Goal: Task Accomplishment & Management: Manage account settings

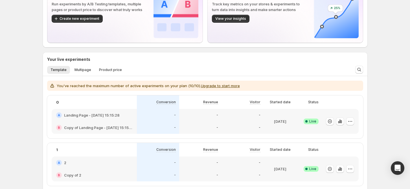
scroll to position [113, 0]
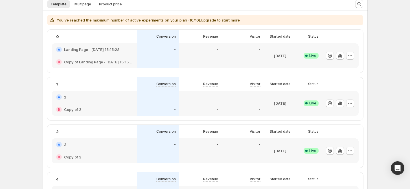
click at [395, 33] on div "Welcome to GemX, Russia Le Page Optimization GemX: CRO & A/B Test lets you run …" at bounding box center [205, 161] width 410 height 549
click at [388, 38] on div "Welcome to GemX, Russia Le Page Optimization GemX: CRO & A/B Test lets you run …" at bounding box center [205, 161] width 410 height 549
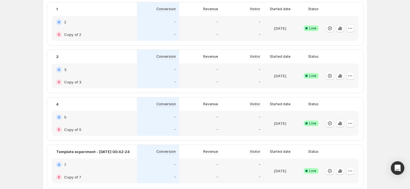
scroll to position [188, 0]
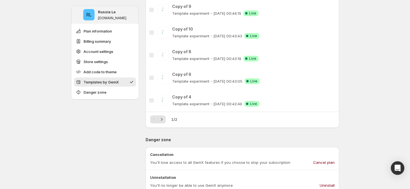
scroll to position [489, 0]
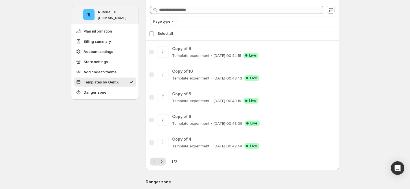
click at [157, 32] on div "Select all 5 templates Select all" at bounding box center [242, 34] width 187 height 14
click at [152, 34] on div "Select all 5 templates Select all" at bounding box center [242, 34] width 187 height 14
click at [165, 160] on icon "Next" at bounding box center [162, 161] width 6 height 6
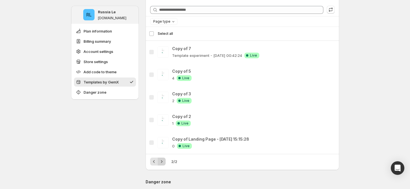
click at [165, 160] on div "Pagination" at bounding box center [162, 161] width 8 height 8
click at [164, 160] on div "Pagination" at bounding box center [162, 161] width 8 height 8
click at [154, 31] on div "Select all 5 templates Select all" at bounding box center [242, 34] width 187 height 14
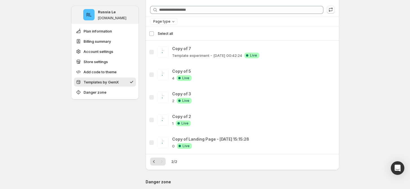
click at [154, 36] on div "Select all 5 templates Select all" at bounding box center [242, 34] width 187 height 14
click at [154, 34] on div "Select all 5 templates Select all" at bounding box center [242, 34] width 187 height 14
click at [157, 161] on icon "Previous" at bounding box center [154, 161] width 6 height 6
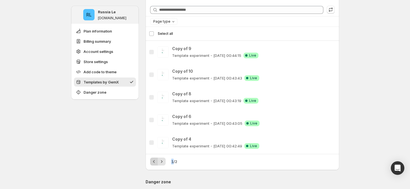
click at [157, 161] on div "Pagination" at bounding box center [154, 161] width 8 height 8
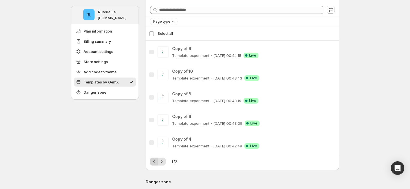
click at [157, 161] on div "Pagination" at bounding box center [154, 161] width 8 height 8
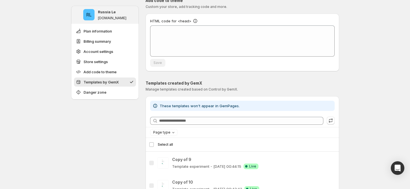
scroll to position [376, 0]
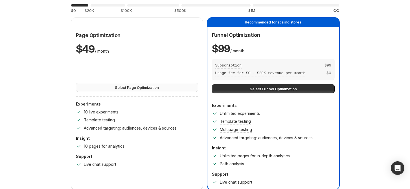
scroll to position [38, 0]
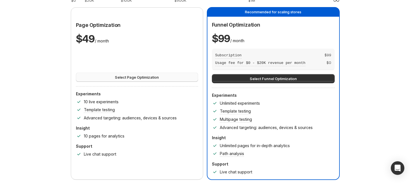
click at [154, 78] on span "Select Page Optimization" at bounding box center [137, 77] width 44 height 6
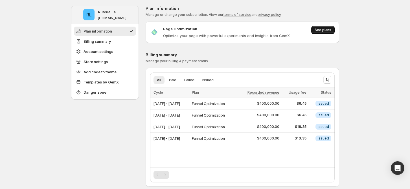
click at [318, 30] on span "See plans" at bounding box center [323, 30] width 17 height 5
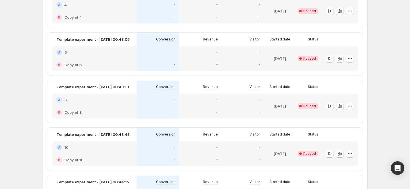
scroll to position [415, 0]
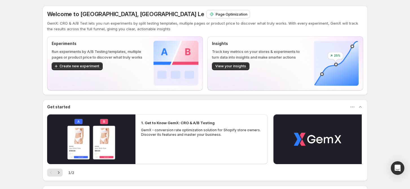
click at [216, 14] on p "Page Optimization" at bounding box center [232, 14] width 32 height 6
click at [207, 17] on div "Page Optimization" at bounding box center [228, 14] width 43 height 8
click at [386, 16] on div "Welcome to GemX, [GEOGRAPHIC_DATA] Le Page Optimization GemX: CRO & A/B Test le…" at bounding box center [205, 126] width 410 height 252
click at [216, 13] on p "Page Optimization" at bounding box center [232, 14] width 32 height 6
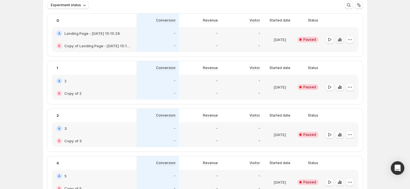
click at [339, 39] on icon "button" at bounding box center [340, 40] width 6 height 6
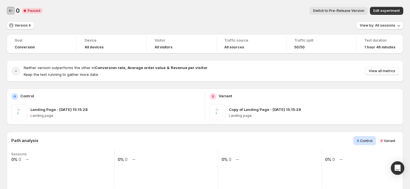
click at [9, 12] on icon "Back" at bounding box center [11, 11] width 6 height 6
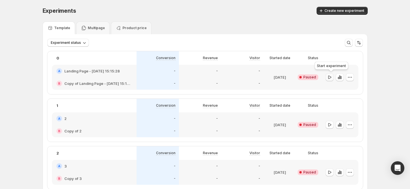
click at [331, 76] on icon "button" at bounding box center [330, 77] width 6 height 6
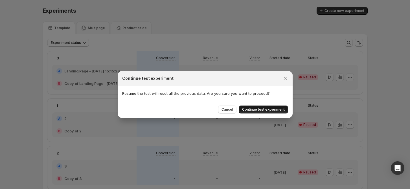
click at [275, 111] on span "Continue test experiment" at bounding box center [263, 109] width 43 height 5
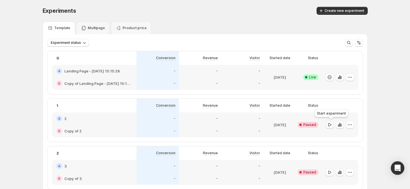
click at [330, 123] on icon "button" at bounding box center [330, 125] width 6 height 6
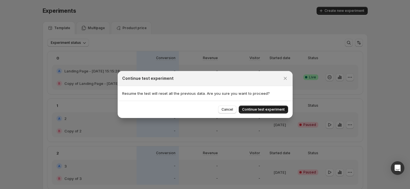
click at [274, 111] on span "Continue test experiment" at bounding box center [263, 109] width 43 height 5
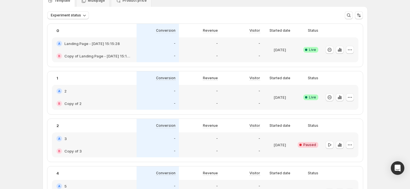
scroll to position [38, 0]
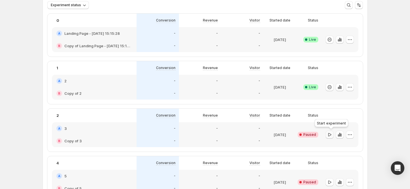
click at [332, 136] on icon "button" at bounding box center [330, 135] width 6 height 6
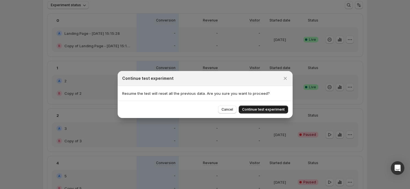
click at [269, 108] on span "Continue test experiment" at bounding box center [263, 109] width 43 height 5
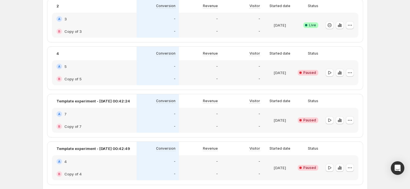
scroll to position [150, 0]
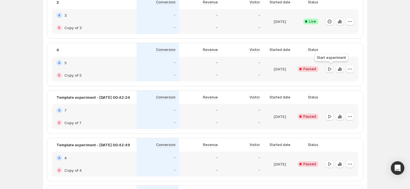
click at [331, 67] on icon "button" at bounding box center [329, 68] width 3 height 3
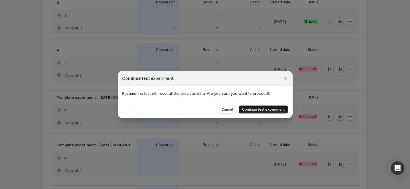
click at [275, 108] on span "Continue test experiment" at bounding box center [263, 109] width 43 height 5
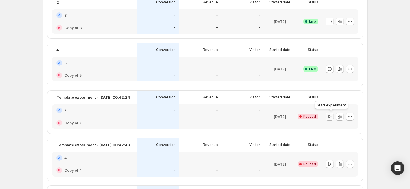
click at [332, 117] on icon "button" at bounding box center [330, 116] width 6 height 6
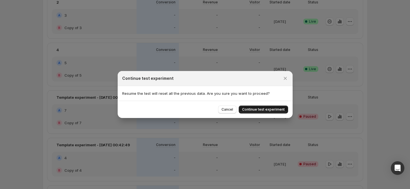
click at [270, 109] on span "Continue test experiment" at bounding box center [263, 109] width 43 height 5
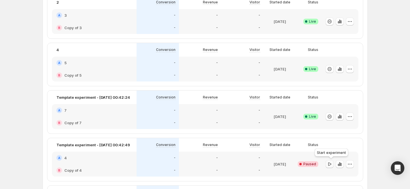
click at [332, 165] on icon "button" at bounding box center [330, 164] width 6 height 6
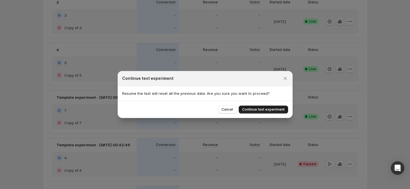
click at [273, 109] on span "Continue test experiment" at bounding box center [263, 109] width 43 height 5
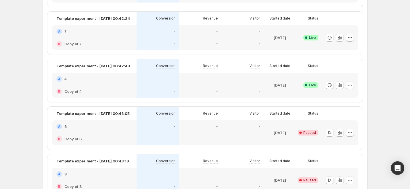
scroll to position [263, 0]
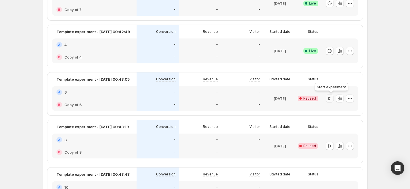
click at [331, 99] on icon "button" at bounding box center [330, 98] width 6 height 6
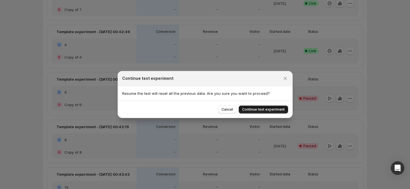
click at [280, 109] on span "Continue test experiment" at bounding box center [263, 109] width 43 height 5
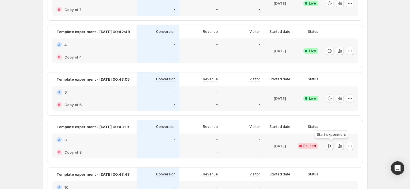
click at [330, 146] on icon "button" at bounding box center [329, 145] width 3 height 3
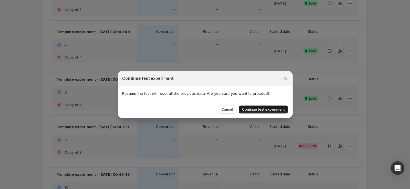
click at [273, 110] on span "Continue test experiment" at bounding box center [263, 109] width 43 height 5
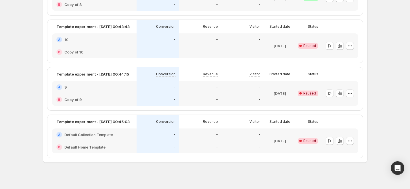
scroll to position [414, 0]
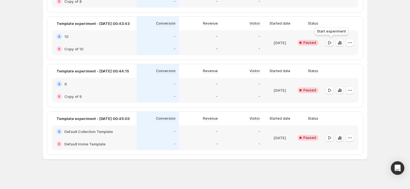
click at [331, 42] on icon "button" at bounding box center [329, 42] width 3 height 3
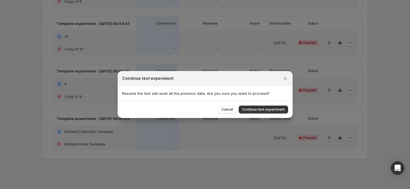
drag, startPoint x: 275, startPoint y: 111, endPoint x: 281, endPoint y: 104, distance: 9.2
click at [274, 111] on span "Continue test experiment" at bounding box center [263, 109] width 43 height 5
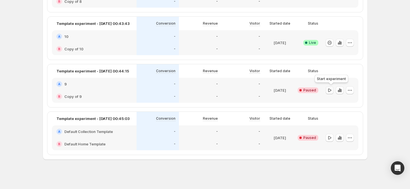
click at [331, 90] on icon "button" at bounding box center [329, 89] width 3 height 3
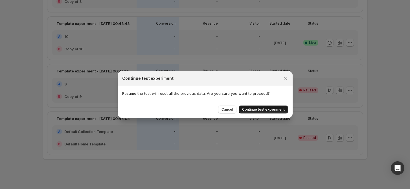
click at [285, 110] on button "Continue test experiment" at bounding box center [263, 109] width 49 height 8
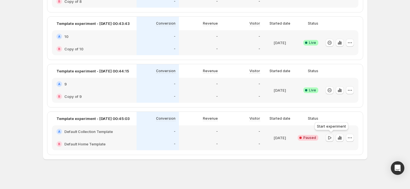
click at [331, 138] on icon "button" at bounding box center [329, 136] width 3 height 3
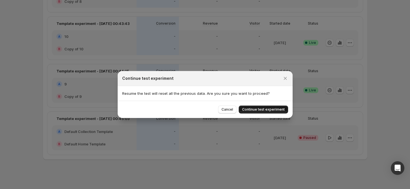
click at [274, 108] on span "Continue test experiment" at bounding box center [263, 109] width 43 height 5
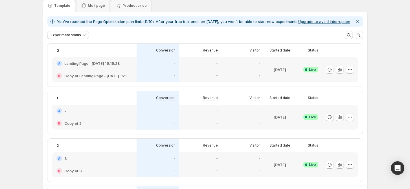
scroll to position [0, 0]
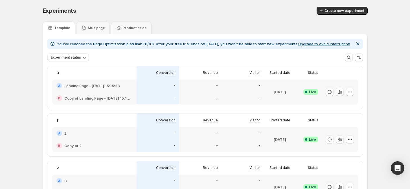
click at [320, 42] on button "Upgrade to avoid interruption" at bounding box center [324, 43] width 52 height 5
click at [336, 9] on span "Create new experiment" at bounding box center [345, 10] width 40 height 5
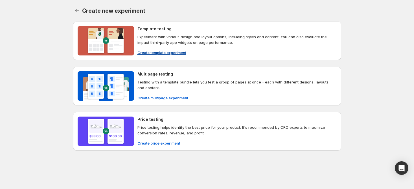
click at [172, 53] on span "Create template experiment" at bounding box center [161, 53] width 49 height 6
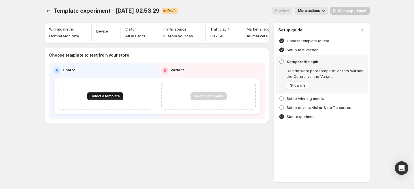
click at [111, 98] on span "Select a template" at bounding box center [105, 96] width 29 height 5
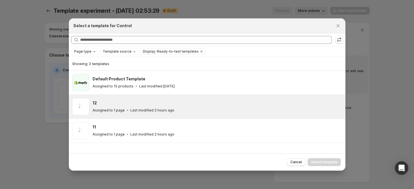
click at [121, 101] on div "12" at bounding box center [217, 103] width 248 height 6
click at [333, 164] on span "Select template" at bounding box center [324, 161] width 27 height 5
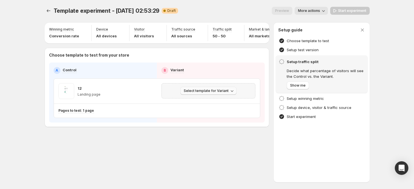
click at [224, 93] on span "Select template for Variant" at bounding box center [206, 90] width 45 height 5
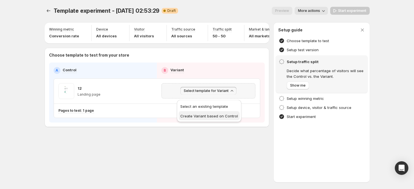
click at [218, 113] on span "Create Variant based on Control" at bounding box center [209, 115] width 58 height 5
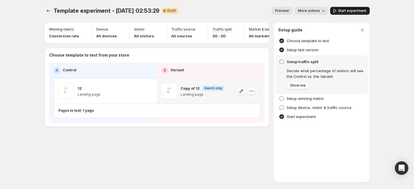
click at [343, 10] on span "Start experiment" at bounding box center [352, 10] width 28 height 5
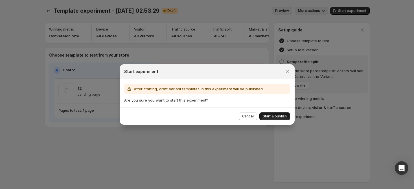
click at [277, 119] on button "Start & publish" at bounding box center [274, 116] width 31 height 8
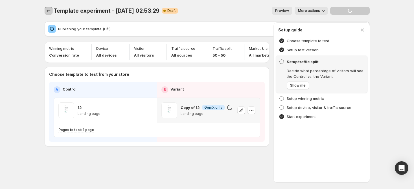
click at [50, 12] on icon "Experiments" at bounding box center [49, 11] width 6 height 6
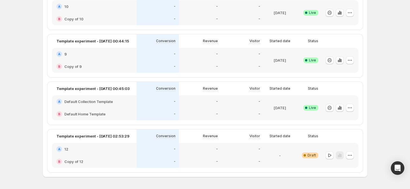
scroll to position [477, 0]
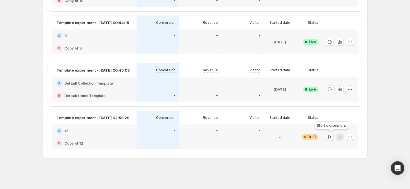
click at [330, 137] on icon "button" at bounding box center [330, 137] width 6 height 6
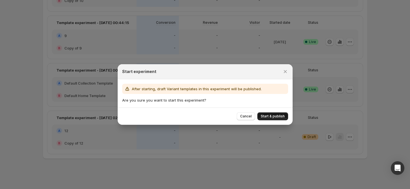
click at [270, 114] on button "Start & publish" at bounding box center [272, 116] width 31 height 8
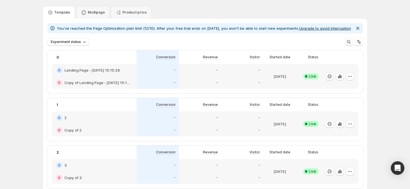
scroll to position [0, 0]
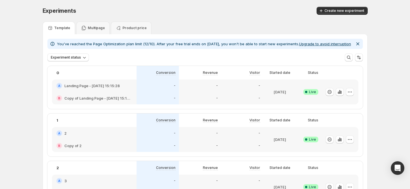
click at [316, 42] on button "Upgrade to avoid interruption" at bounding box center [325, 43] width 52 height 5
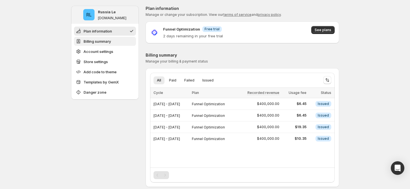
click at [109, 44] on span "Billing summary" at bounding box center [98, 41] width 28 height 6
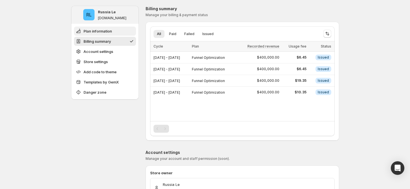
click at [111, 31] on span "Plan information" at bounding box center [98, 31] width 29 height 6
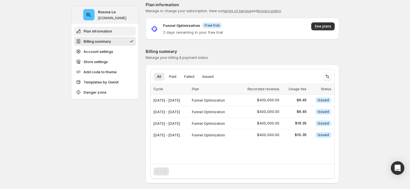
scroll to position [0, 0]
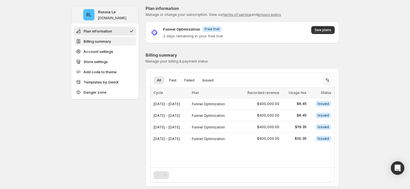
click at [109, 41] on span "Billing summary" at bounding box center [98, 41] width 28 height 6
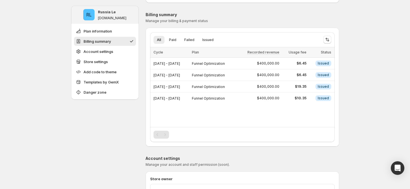
scroll to position [46, 0]
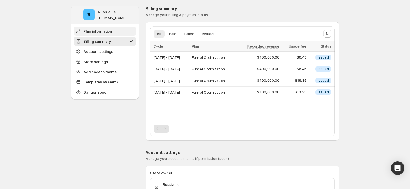
click at [112, 30] on span "Plan information" at bounding box center [98, 31] width 29 height 6
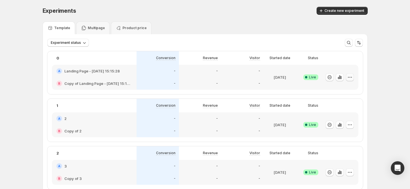
click at [351, 78] on icon "button" at bounding box center [350, 77] width 6 height 6
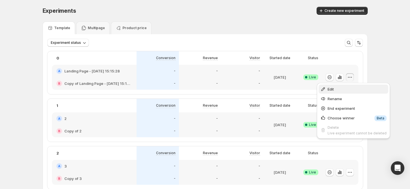
click at [336, 86] on span "Edit" at bounding box center [357, 89] width 59 height 6
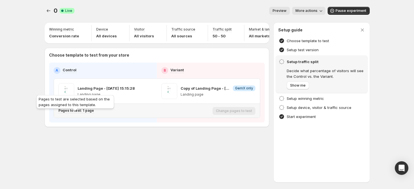
click at [84, 113] on p "Pages to test: 1 page" at bounding box center [76, 110] width 36 height 5
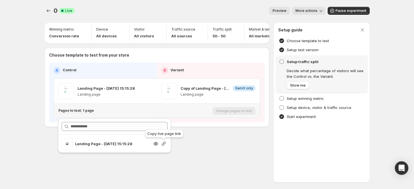
click at [162, 145] on icon "button" at bounding box center [164, 144] width 6 height 6
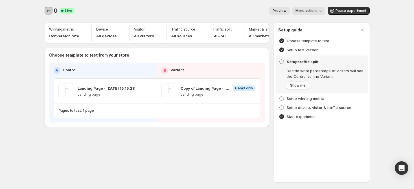
click at [46, 11] on icon "Experiments" at bounding box center [49, 11] width 6 height 6
click at [396, 82] on div "0. This page is ready 0 Success Complete Live Preview More actions More actions…" at bounding box center [207, 94] width 414 height 189
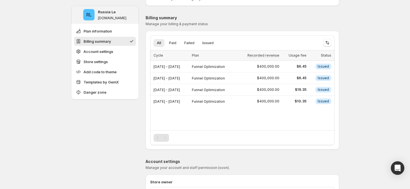
scroll to position [38, 0]
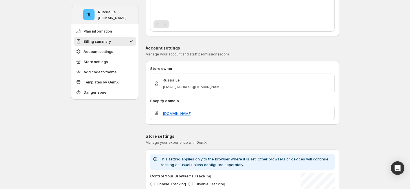
scroll to position [0, 0]
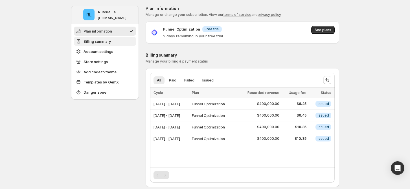
click at [102, 42] on span "Billing summary" at bounding box center [98, 41] width 28 height 6
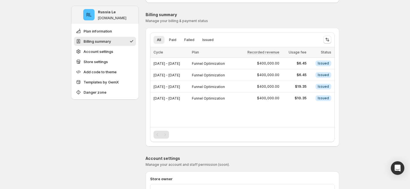
scroll to position [46, 0]
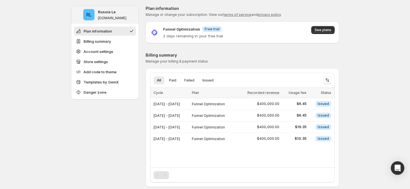
click at [101, 80] on span "Templates by GemX" at bounding box center [101, 82] width 35 height 6
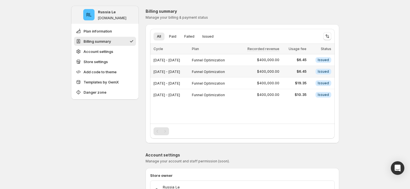
scroll to position [39, 0]
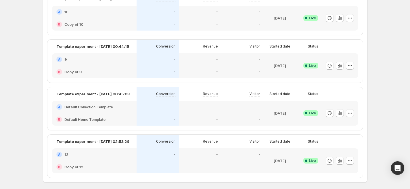
scroll to position [462, 0]
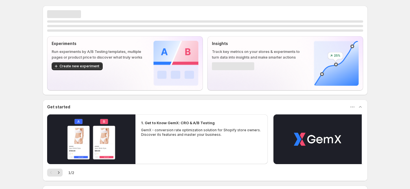
scroll to position [38, 0]
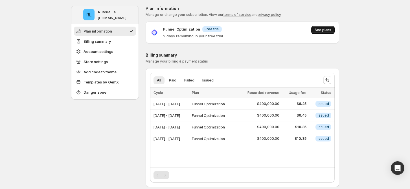
click at [327, 32] on button "See plans" at bounding box center [322, 30] width 23 height 8
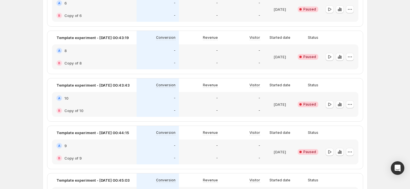
scroll to position [274, 0]
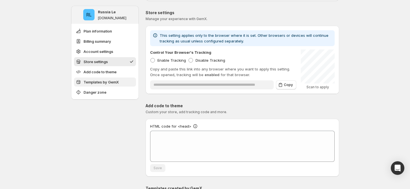
click at [111, 83] on span "Templates by GemX" at bounding box center [101, 82] width 35 height 6
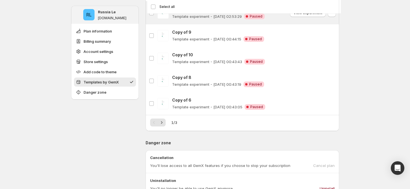
scroll to position [490, 0]
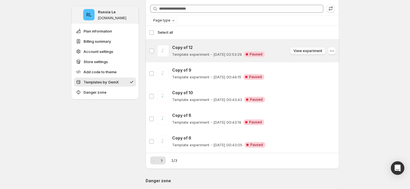
click at [313, 52] on span "View experiment" at bounding box center [307, 51] width 29 height 5
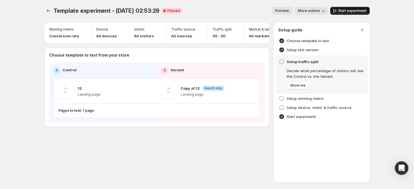
click at [345, 11] on span "Start experiment" at bounding box center [352, 10] width 28 height 5
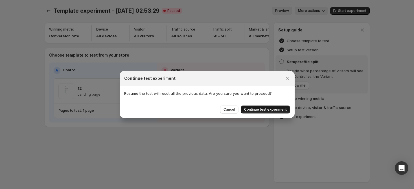
click at [275, 110] on span "Continue test experiment" at bounding box center [265, 109] width 43 height 5
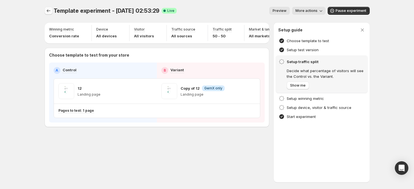
click at [48, 10] on icon "Experiments" at bounding box center [49, 11] width 6 height 6
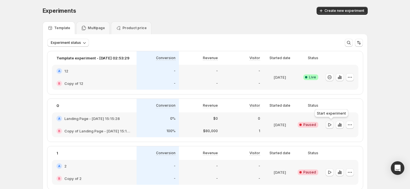
click at [327, 124] on button "button" at bounding box center [330, 125] width 8 height 8
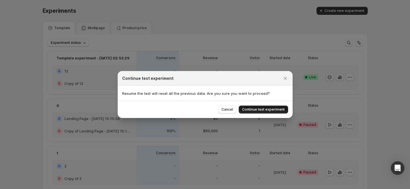
click at [283, 109] on span "Continue test experiment" at bounding box center [263, 109] width 43 height 5
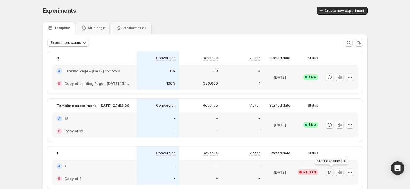
click at [332, 168] on button "button" at bounding box center [330, 172] width 8 height 8
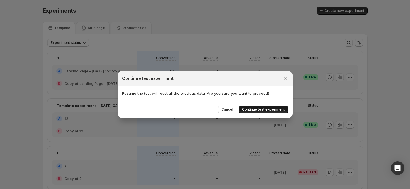
click at [277, 113] on button "Continue test experiment" at bounding box center [263, 109] width 49 height 8
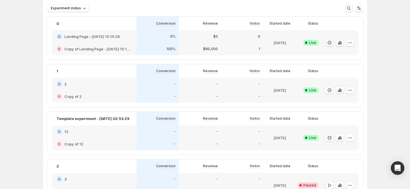
scroll to position [75, 0]
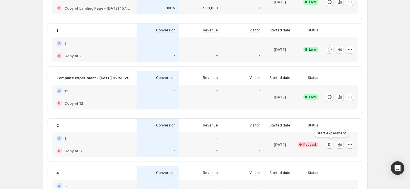
click at [332, 142] on icon "button" at bounding box center [330, 144] width 6 height 6
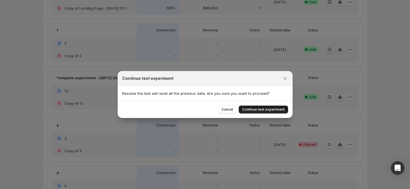
click at [275, 111] on span "Continue test experiment" at bounding box center [263, 109] width 43 height 5
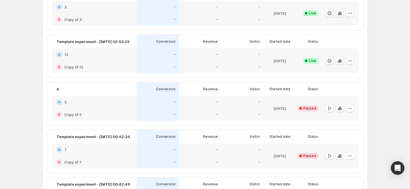
scroll to position [188, 0]
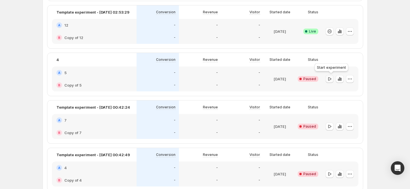
click at [331, 79] on icon "button" at bounding box center [330, 79] width 6 height 6
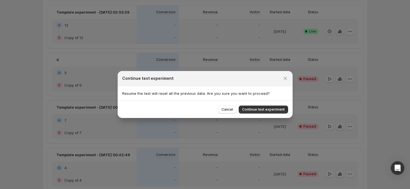
click at [270, 112] on button "Continue test experiment" at bounding box center [263, 109] width 49 height 8
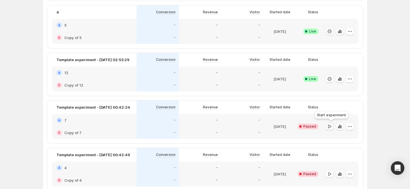
click at [332, 125] on icon "button" at bounding box center [330, 126] width 6 height 6
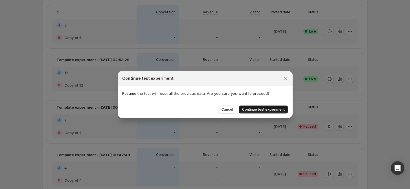
click at [273, 107] on button "Continue test experiment" at bounding box center [263, 109] width 49 height 8
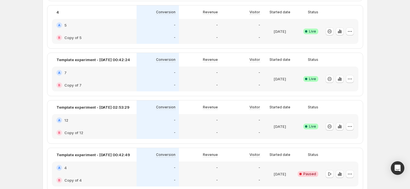
scroll to position [263, 0]
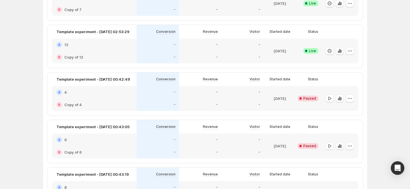
click at [387, 73] on div "Experiments. This page is ready Experiments Create new experiment Template Mult…" at bounding box center [205, 62] width 410 height 651
click at [356, 93] on div at bounding box center [340, 98] width 37 height 25
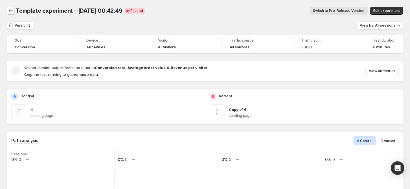
click at [10, 11] on icon "Back" at bounding box center [11, 11] width 6 height 6
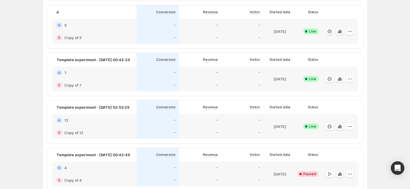
scroll to position [339, 0]
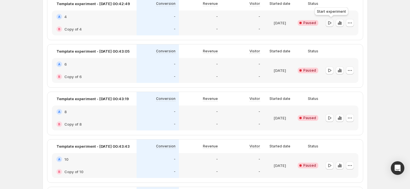
click at [332, 25] on icon "button" at bounding box center [330, 23] width 6 height 6
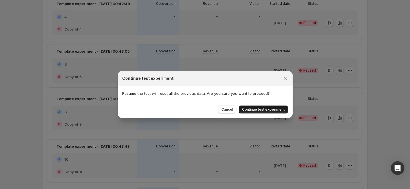
click at [285, 109] on button "Continue test experiment" at bounding box center [263, 109] width 49 height 8
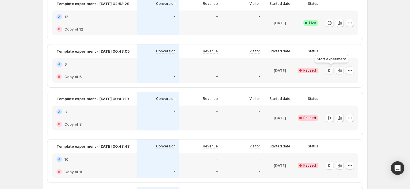
click at [332, 71] on icon "button" at bounding box center [330, 70] width 6 height 6
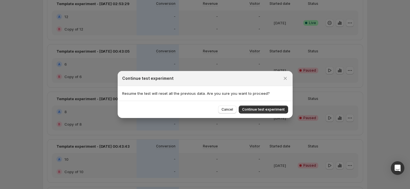
click at [257, 108] on span "Continue test experiment" at bounding box center [263, 109] width 43 height 5
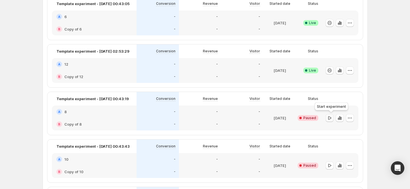
click at [329, 117] on icon "button" at bounding box center [330, 118] width 6 height 6
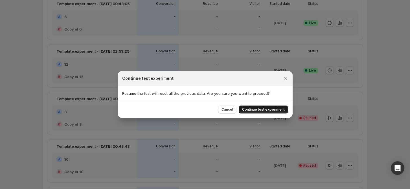
click at [264, 107] on span "Continue test experiment" at bounding box center [263, 109] width 43 height 5
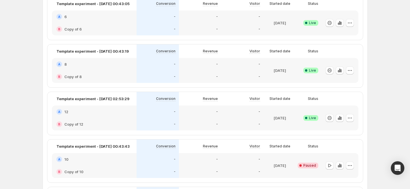
scroll to position [376, 0]
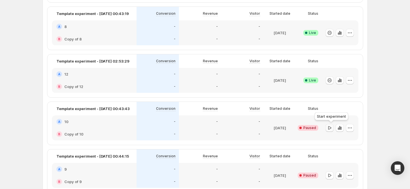
click at [332, 128] on icon "button" at bounding box center [330, 128] width 6 height 6
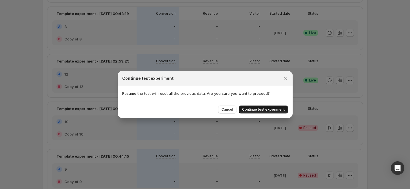
click at [278, 108] on span "Continue test experiment" at bounding box center [263, 109] width 43 height 5
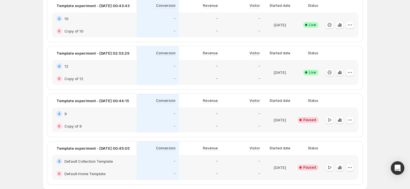
scroll to position [452, 0]
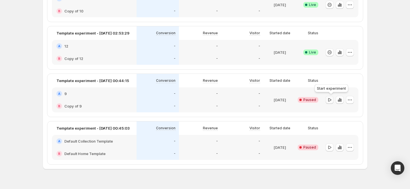
click at [334, 100] on button "button" at bounding box center [330, 100] width 8 height 8
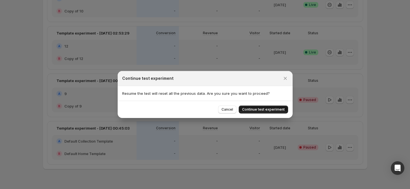
click at [282, 108] on span "Continue test experiment" at bounding box center [263, 109] width 43 height 5
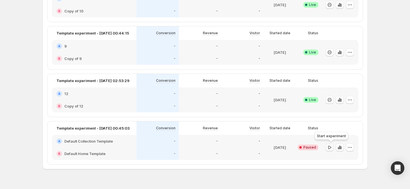
click at [334, 150] on button "button" at bounding box center [330, 147] width 8 height 8
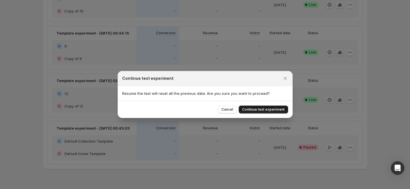
click at [280, 111] on span "Continue test experiment" at bounding box center [263, 109] width 43 height 5
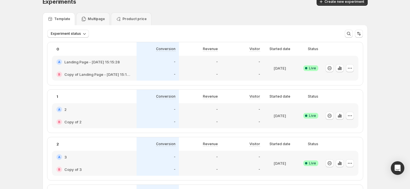
scroll to position [0, 0]
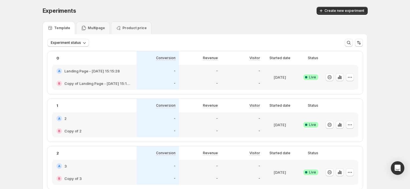
click at [290, 16] on div "Experiments. This page is ready Experiments Create new experiment" at bounding box center [205, 10] width 325 height 21
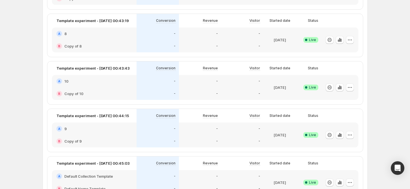
scroll to position [414, 0]
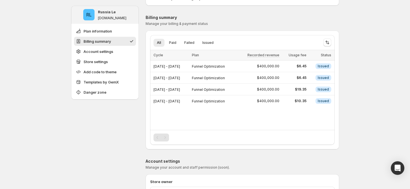
click at [105, 43] on span "Billing summary" at bounding box center [98, 41] width 28 height 6
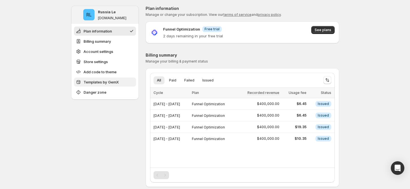
click at [110, 81] on span "Templates by GemX" at bounding box center [101, 82] width 35 height 6
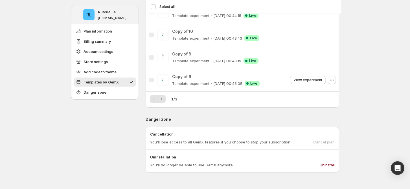
scroll to position [555, 0]
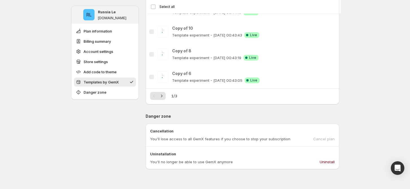
click at [325, 139] on div "Cancel plan" at bounding box center [323, 139] width 21 height 6
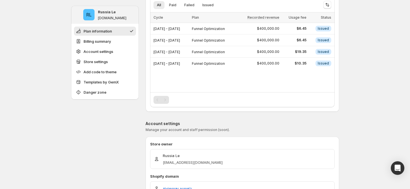
scroll to position [0, 0]
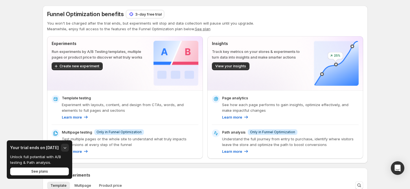
click at [143, 13] on p "3-day free trial" at bounding box center [148, 14] width 27 height 6
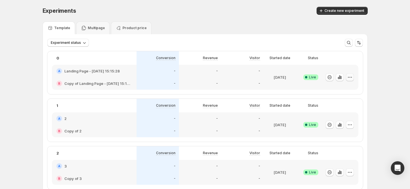
click at [350, 78] on icon "button" at bounding box center [350, 77] width 6 height 6
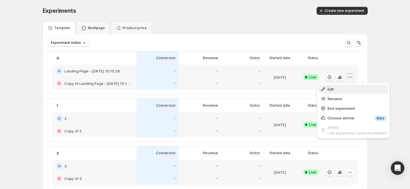
click at [336, 89] on span "Edit" at bounding box center [357, 89] width 59 height 6
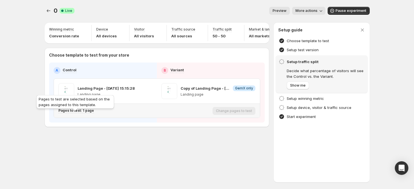
click at [87, 113] on p "Pages to test: 1 page" at bounding box center [76, 110] width 36 height 5
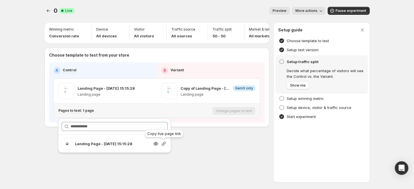
click at [161, 143] on icon "button" at bounding box center [164, 144] width 6 height 6
click at [48, 8] on icon "Experiments" at bounding box center [49, 11] width 6 height 6
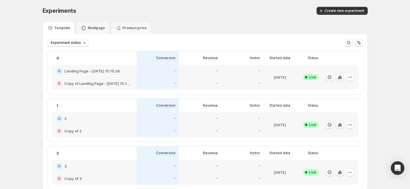
click at [229, 76] on div "-" at bounding box center [242, 71] width 42 height 12
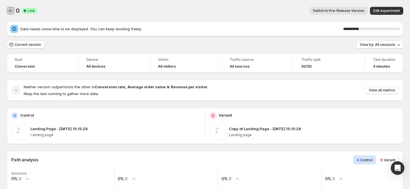
click at [10, 13] on icon "Back" at bounding box center [11, 11] width 6 height 6
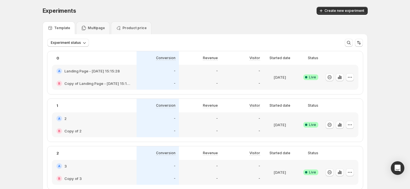
click at [286, 8] on div "Create new experiment" at bounding box center [282, 11] width 169 height 8
click at [352, 78] on icon "button" at bounding box center [350, 77] width 6 height 6
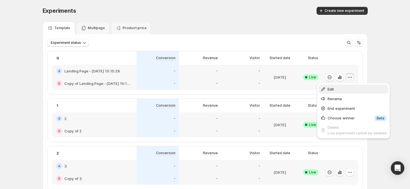
click at [339, 88] on span "Edit" at bounding box center [357, 89] width 59 height 6
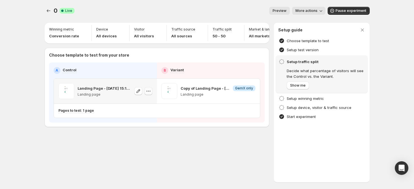
click at [147, 94] on icon "button" at bounding box center [149, 91] width 6 height 6
click at [138, 123] on span "Copy ID 588133636549641115" at bounding box center [154, 123] width 64 height 11
click at [47, 11] on icon "Experiments" at bounding box center [49, 11] width 6 height 6
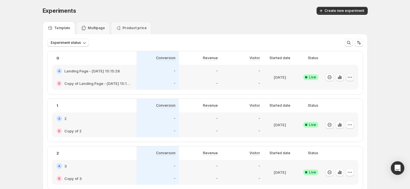
click at [350, 78] on icon "button" at bounding box center [350, 77] width 6 height 6
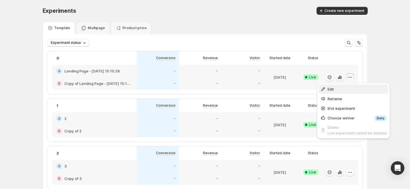
click at [335, 90] on span "Edit" at bounding box center [357, 89] width 59 height 6
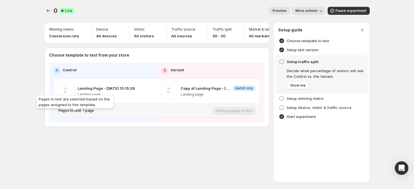
click at [92, 113] on div "Pages to test: 1 page" at bounding box center [76, 110] width 36 height 5
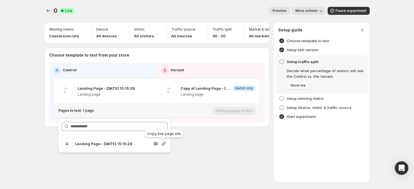
click at [162, 144] on icon "button" at bounding box center [164, 143] width 4 height 4
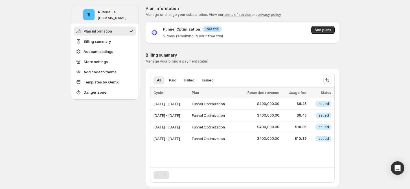
drag, startPoint x: 226, startPoint y: 28, endPoint x: 200, endPoint y: 26, distance: 26.1
click at [200, 26] on div "Funnel Optimization Info Free trial 2 days remaining in your free trial See pla…" at bounding box center [243, 32] width 194 height 22
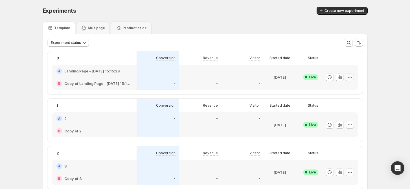
click at [354, 78] on button "button" at bounding box center [350, 77] width 8 height 8
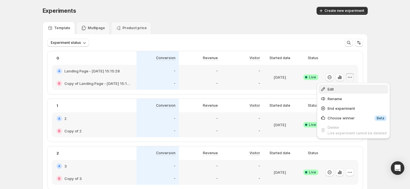
click at [350, 91] on span "Edit" at bounding box center [357, 89] width 59 height 6
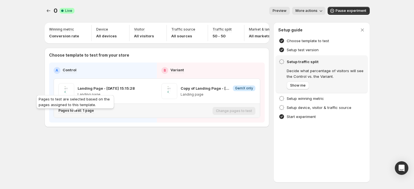
click at [84, 113] on p "Pages to test: 1 page" at bounding box center [76, 110] width 36 height 5
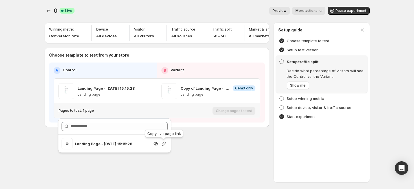
click at [164, 145] on icon "button" at bounding box center [164, 144] width 6 height 6
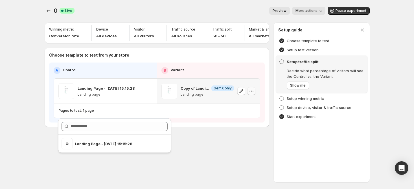
click at [251, 94] on icon "button" at bounding box center [252, 91] width 6 height 6
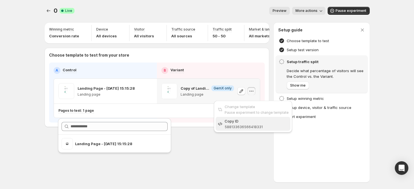
click at [262, 125] on span "Copy ID 588133636566418331" at bounding box center [257, 123] width 64 height 11
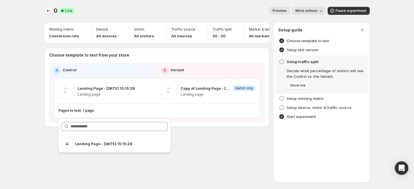
click at [49, 12] on icon "Experiments" at bounding box center [49, 11] width 6 height 6
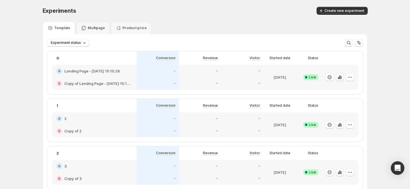
click at [341, 79] on icon "button" at bounding box center [340, 77] width 6 height 6
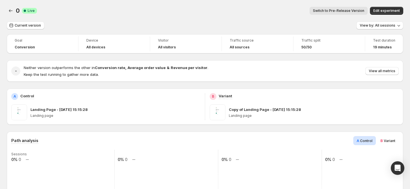
click at [393, 139] on span "Variant" at bounding box center [390, 140] width 12 height 4
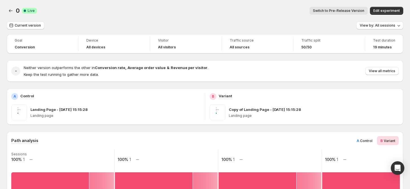
click at [365, 141] on span "Control" at bounding box center [366, 140] width 12 height 4
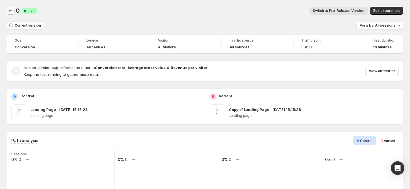
click at [11, 11] on icon "Back" at bounding box center [11, 11] width 6 height 6
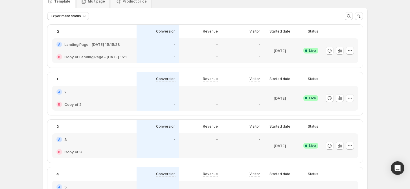
scroll to position [38, 0]
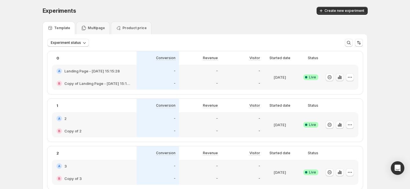
click at [339, 77] on icon "button" at bounding box center [338, 78] width 1 height 2
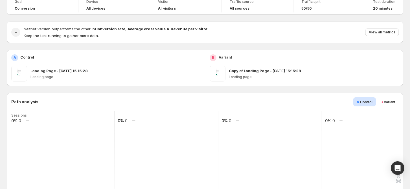
scroll to position [113, 0]
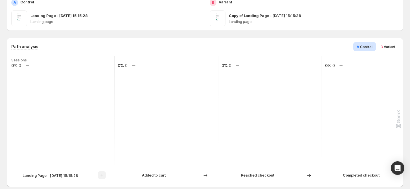
click at [383, 46] on span "B" at bounding box center [381, 46] width 3 height 5
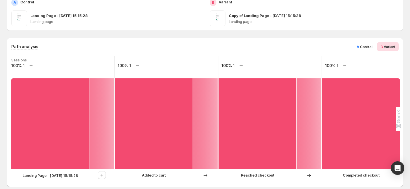
scroll to position [0, 0]
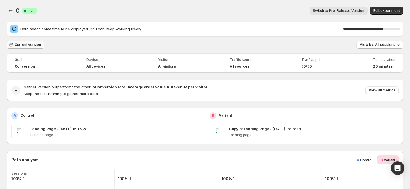
click at [27, 43] on span "Current version" at bounding box center [28, 44] width 26 height 5
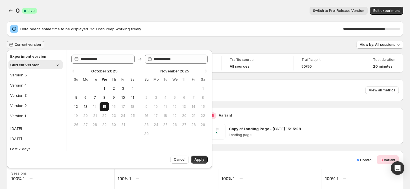
click at [106, 105] on span "15" at bounding box center [104, 106] width 5 height 5
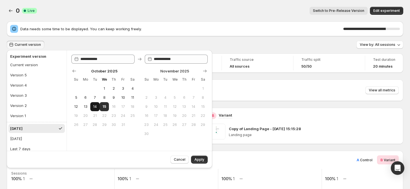
click at [97, 108] on span "14" at bounding box center [95, 106] width 5 height 5
type input "**********"
click at [104, 108] on span "15" at bounding box center [104, 106] width 5 height 5
type input "**********"
click at [201, 157] on button "Apply" at bounding box center [199, 159] width 17 height 8
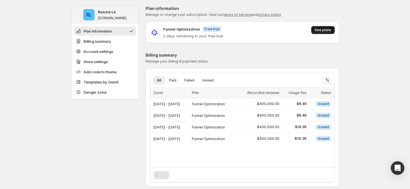
click at [321, 31] on span "See plans" at bounding box center [323, 30] width 17 height 5
click at [324, 31] on span "See plans" at bounding box center [323, 30] width 17 height 5
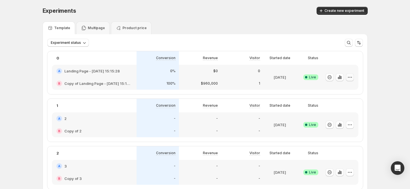
click at [353, 75] on icon "button" at bounding box center [350, 77] width 6 height 6
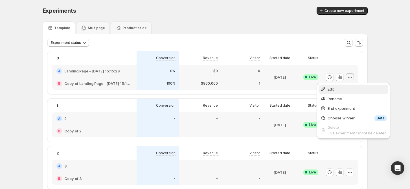
click at [341, 85] on button "Edit" at bounding box center [354, 88] width 70 height 9
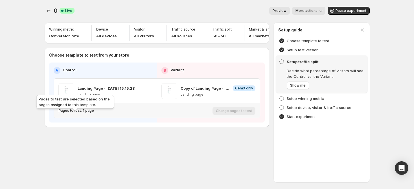
click at [79, 113] on p "Pages to test: 1 page" at bounding box center [76, 110] width 36 height 5
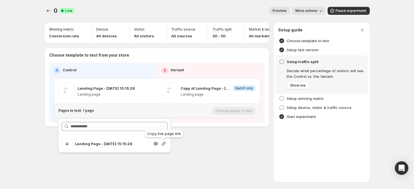
click at [162, 144] on icon "button" at bounding box center [164, 143] width 4 height 4
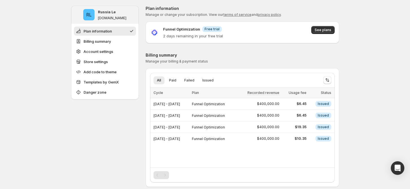
drag, startPoint x: 363, startPoint y: 80, endPoint x: 322, endPoint y: 83, distance: 40.5
drag, startPoint x: 376, startPoint y: 49, endPoint x: 351, endPoint y: 68, distance: 31.0
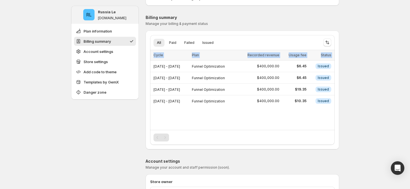
drag, startPoint x: 156, startPoint y: 63, endPoint x: 348, endPoint y: 66, distance: 191.9
drag, startPoint x: 351, startPoint y: 68, endPoint x: 355, endPoint y: 67, distance: 3.7
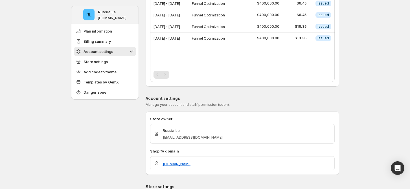
scroll to position [52, 0]
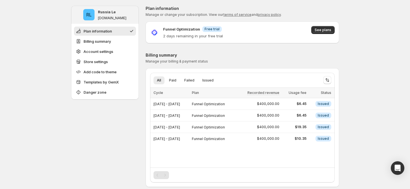
click at [282, 53] on p "Billing summary" at bounding box center [243, 55] width 194 height 6
click at [325, 103] on span "Issued" at bounding box center [323, 103] width 11 height 5
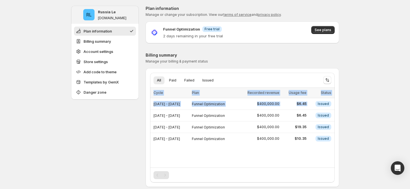
drag, startPoint x: 317, startPoint y: 103, endPoint x: 340, endPoint y: 143, distance: 45.7
click at [339, 143] on div "All Paid Failed Issued More views All Paid Failed Issued More views Loading ite…" at bounding box center [243, 127] width 194 height 109
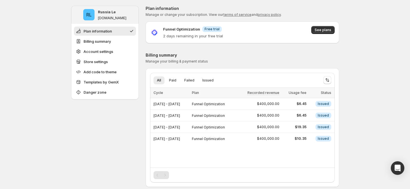
drag, startPoint x: 360, startPoint y: 91, endPoint x: 293, endPoint y: 59, distance: 74.6
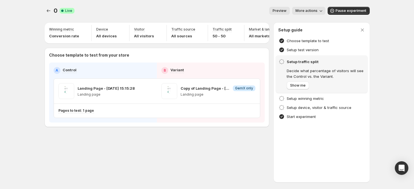
click at [387, 109] on div "0. This page is ready 0 Success Complete Live Preview More actions More actions…" at bounding box center [207, 94] width 414 height 189
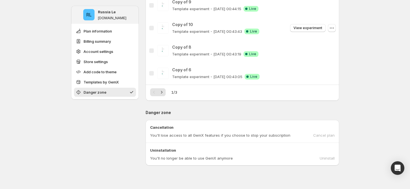
scroll to position [677, 0]
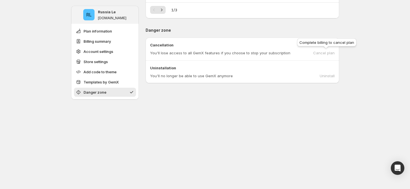
click at [327, 54] on div "Cancel plan" at bounding box center [323, 53] width 21 height 6
click at [331, 76] on div "Uninstall" at bounding box center [327, 76] width 15 height 6
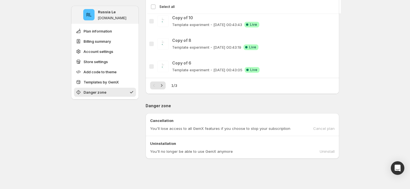
scroll to position [704, 0]
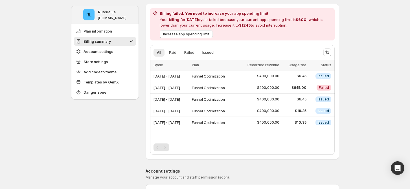
scroll to position [75, 0]
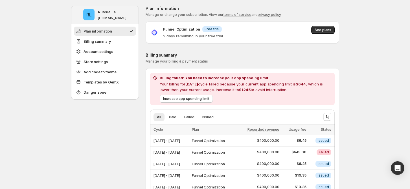
scroll to position [38, 0]
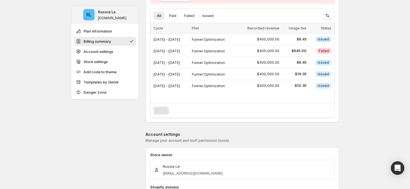
scroll to position [113, 0]
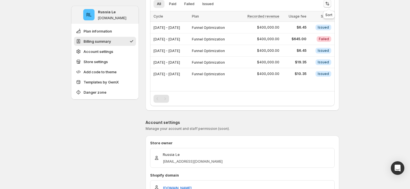
click at [331, 6] on button "Sort the results" at bounding box center [327, 4] width 8 height 8
click at [313, 31] on span "Ascending" at bounding box center [310, 33] width 27 height 5
click at [330, 3] on icon "Sort the results" at bounding box center [328, 4] width 6 height 6
click at [271, 14] on div "Recorded revenue" at bounding box center [258, 17] width 41 height 6
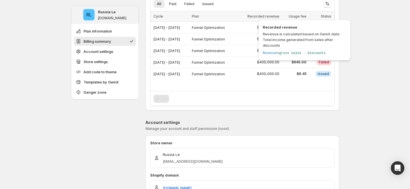
click at [273, 17] on span "Recorded revenue" at bounding box center [263, 16] width 32 height 5
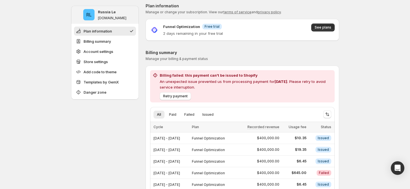
scroll to position [0, 0]
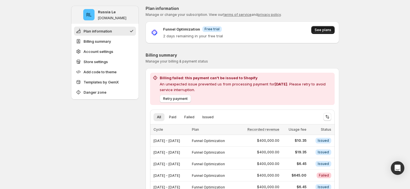
click at [321, 32] on button "See plans" at bounding box center [322, 30] width 23 height 8
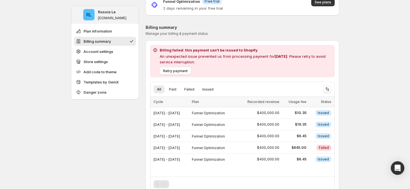
scroll to position [27, 0]
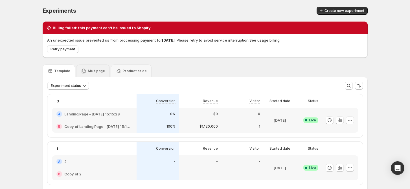
click at [102, 68] on div "Multipage" at bounding box center [93, 71] width 24 height 6
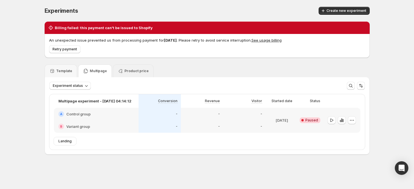
click at [124, 69] on p "Product price" at bounding box center [136, 71] width 24 height 5
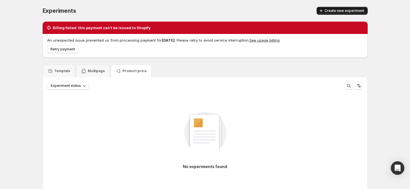
click at [337, 11] on span "Create new experiment" at bounding box center [345, 10] width 40 height 5
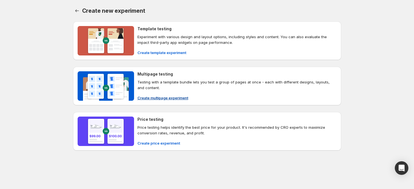
click at [166, 94] on button "Create multipage experiment" at bounding box center [163, 97] width 58 height 9
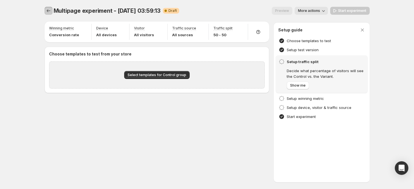
click at [47, 7] on button "Experiments" at bounding box center [49, 11] width 8 height 8
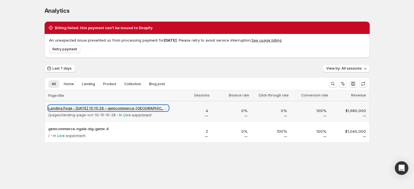
click at [147, 106] on p "Landing Page - [DATE] 15:15:28 – gemcommerce-[GEOGRAPHIC_DATA]-stg-gemx-4" at bounding box center [108, 108] width 120 height 6
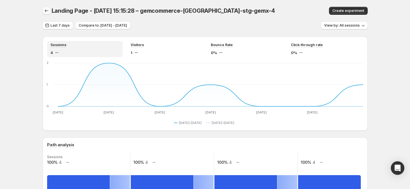
click at [48, 11] on icon "button" at bounding box center [47, 10] width 4 height 3
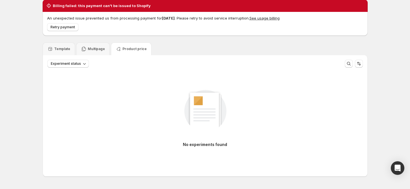
scroll to position [40, 0]
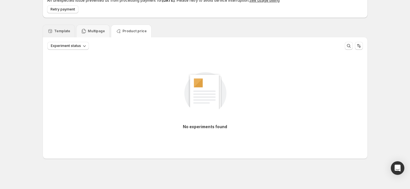
click at [65, 30] on p "Template" at bounding box center [62, 31] width 16 height 5
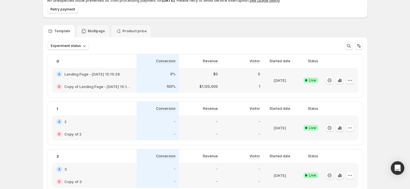
click at [352, 81] on icon "button" at bounding box center [350, 80] width 6 height 6
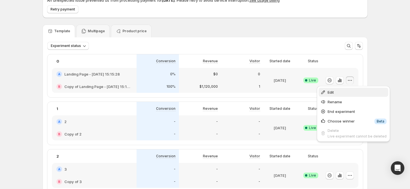
click at [338, 92] on span "Edit" at bounding box center [357, 92] width 59 height 6
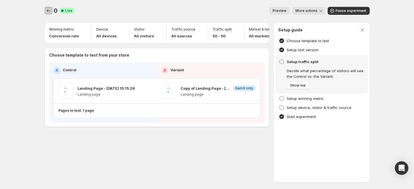
click at [46, 11] on icon "Experiments" at bounding box center [49, 11] width 6 height 6
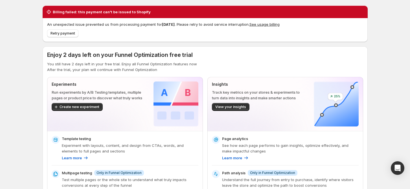
click at [275, 24] on button "See usage billing" at bounding box center [264, 24] width 30 height 5
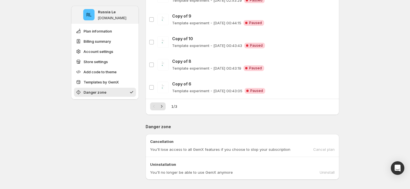
scroll to position [639, 0]
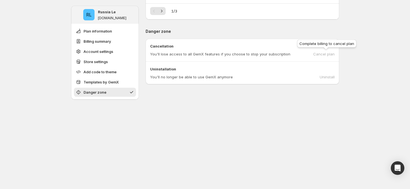
click at [327, 49] on div "Complete billing to cancel plan" at bounding box center [327, 44] width 62 height 12
click at [326, 52] on div "Cancel plan" at bounding box center [323, 54] width 21 height 6
click at [326, 57] on div "Cancellation You'll lose access to all GemX features if you choose to stop your…" at bounding box center [243, 50] width 194 height 23
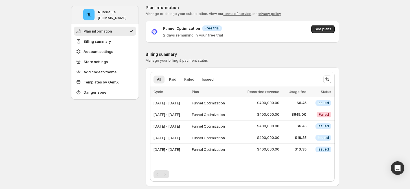
scroll to position [0, 0]
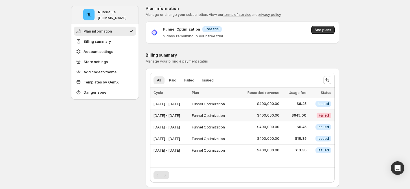
click at [324, 113] on span "Failed" at bounding box center [324, 115] width 10 height 5
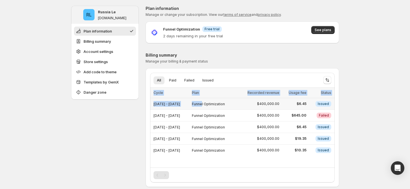
drag, startPoint x: 342, startPoint y: 111, endPoint x: 218, endPoint y: 107, distance: 123.7
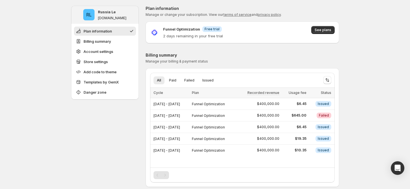
drag, startPoint x: 200, startPoint y: 24, endPoint x: 223, endPoint y: 33, distance: 24.8
click at [223, 32] on div "Funnel Optimization Info Free trial 2 days remaining in your free trial See pla…" at bounding box center [243, 32] width 194 height 22
drag, startPoint x: 321, startPoint y: 114, endPoint x: 152, endPoint y: 113, distance: 169.9
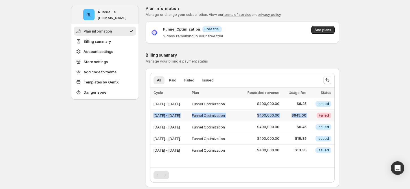
click at [152, 113] on tr "[DATE] - [DATE] Funnel Optimization $400,000.00 $645.00 Critical Failed" at bounding box center [242, 115] width 185 height 12
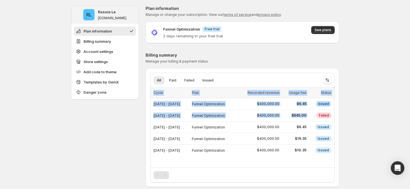
drag, startPoint x: 320, startPoint y: 117, endPoint x: 347, endPoint y: 117, distance: 26.8
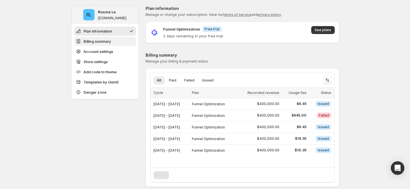
click at [118, 42] on button "Billing summary" at bounding box center [105, 41] width 62 height 9
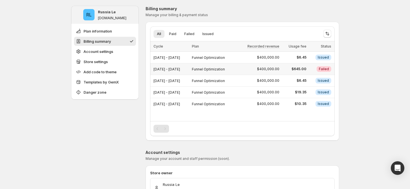
click at [165, 56] on span "[DATE] - [DATE]" at bounding box center [167, 57] width 27 height 4
click at [175, 30] on button "Paid" at bounding box center [173, 34] width 14 height 8
click at [159, 35] on span "All" at bounding box center [159, 34] width 4 height 5
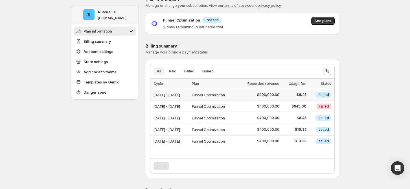
scroll to position [0, 0]
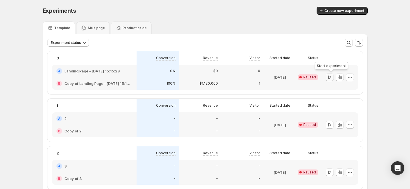
click at [332, 76] on icon "button" at bounding box center [330, 77] width 6 height 6
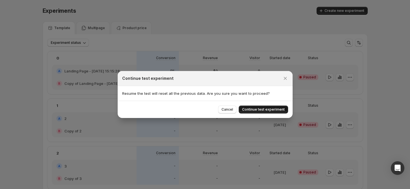
click at [275, 110] on span "Continue test experiment" at bounding box center [263, 109] width 43 height 5
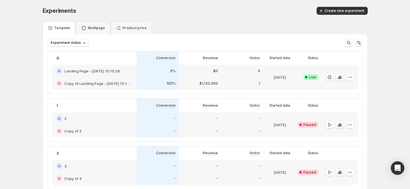
click at [336, 125] on div at bounding box center [340, 125] width 28 height 8
click at [332, 124] on icon "button" at bounding box center [330, 125] width 6 height 6
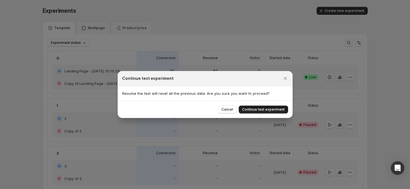
click at [273, 110] on span "Continue test experiment" at bounding box center [263, 109] width 43 height 5
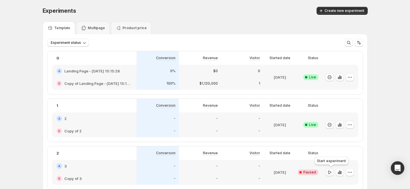
click at [332, 172] on icon "button" at bounding box center [330, 172] width 6 height 6
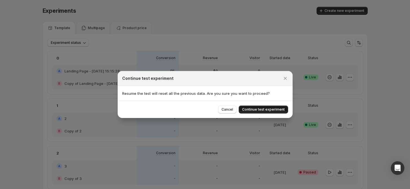
click at [274, 111] on span "Continue test experiment" at bounding box center [263, 109] width 43 height 5
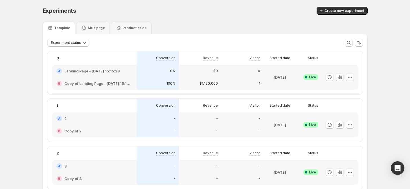
scroll to position [113, 0]
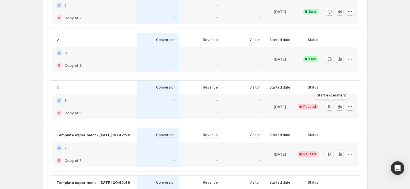
click at [331, 107] on icon "button" at bounding box center [329, 105] width 3 height 3
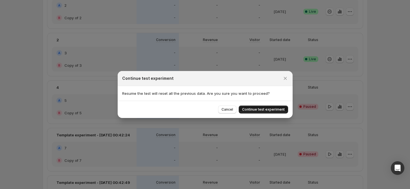
click at [270, 109] on span "Continue test experiment" at bounding box center [263, 109] width 43 height 5
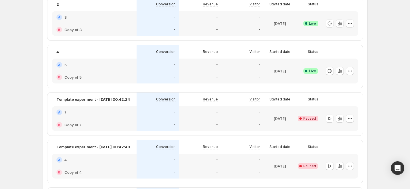
scroll to position [188, 0]
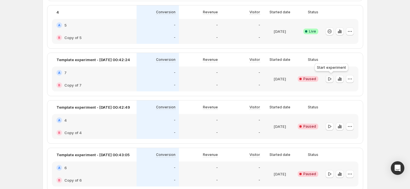
click at [332, 80] on icon "button" at bounding box center [330, 79] width 6 height 6
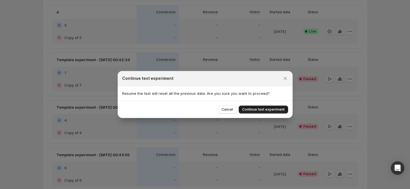
click at [267, 110] on span "Continue test experiment" at bounding box center [263, 109] width 43 height 5
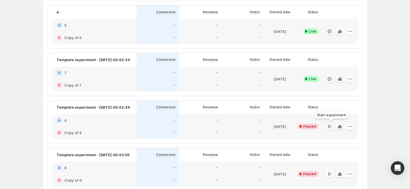
click at [330, 125] on icon "button" at bounding box center [330, 126] width 6 height 6
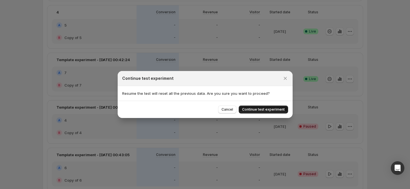
click at [281, 110] on span "Continue test experiment" at bounding box center [263, 109] width 43 height 5
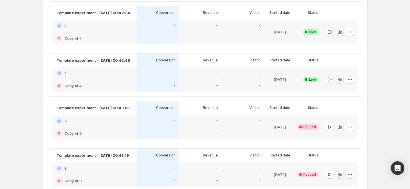
scroll to position [301, 0]
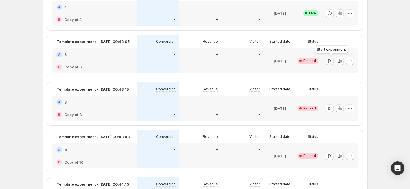
click at [332, 58] on icon "button" at bounding box center [330, 61] width 6 height 6
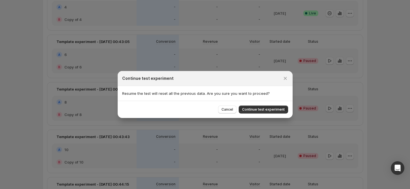
click at [270, 111] on button "Continue test experiment" at bounding box center [263, 109] width 49 height 8
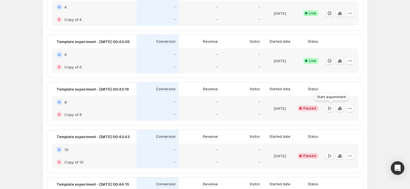
click at [332, 108] on icon "button" at bounding box center [330, 108] width 6 height 6
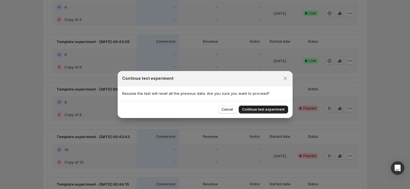
click at [282, 109] on span "Continue test experiment" at bounding box center [263, 109] width 43 height 5
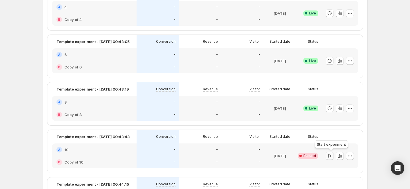
click at [331, 155] on icon "button" at bounding box center [330, 156] width 6 height 6
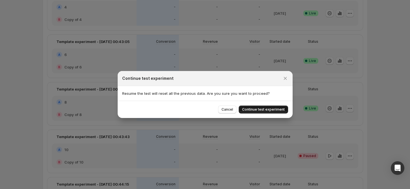
click at [272, 110] on span "Continue test experiment" at bounding box center [263, 109] width 43 height 5
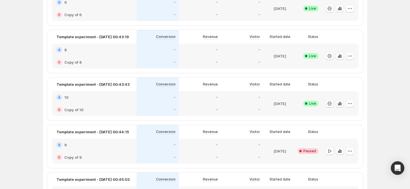
scroll to position [376, 0]
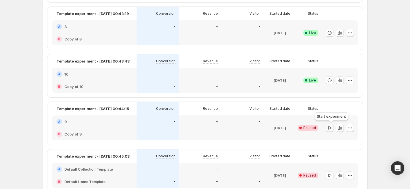
click at [329, 128] on icon "button" at bounding box center [330, 128] width 6 height 6
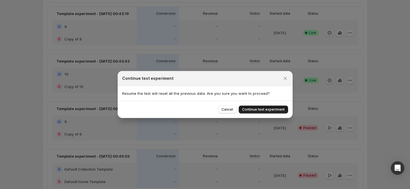
click at [275, 110] on span "Continue test experiment" at bounding box center [263, 109] width 43 height 5
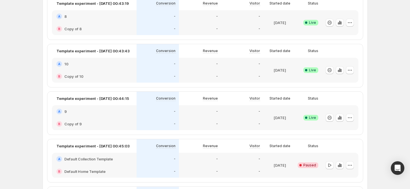
scroll to position [414, 0]
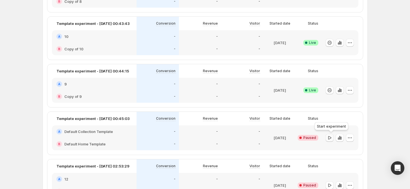
click at [331, 138] on icon "button" at bounding box center [330, 138] width 6 height 6
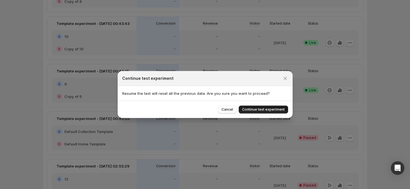
click at [274, 112] on button "Continue test experiment" at bounding box center [263, 109] width 49 height 8
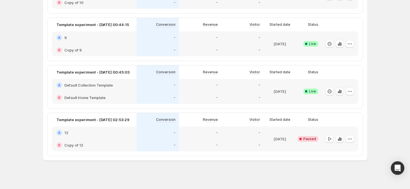
scroll to position [462, 0]
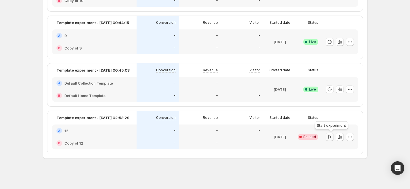
click at [329, 138] on icon "button" at bounding box center [330, 137] width 6 height 6
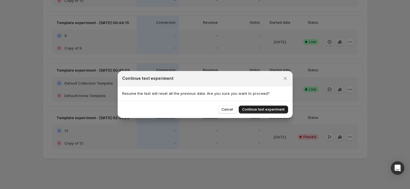
click at [281, 111] on span "Continue test experiment" at bounding box center [263, 109] width 43 height 5
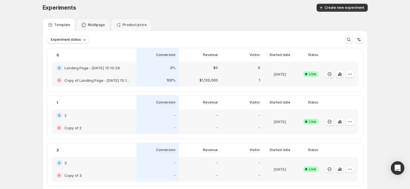
scroll to position [0, 0]
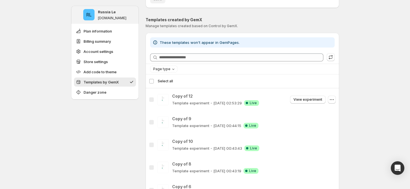
scroll to position [329, 0]
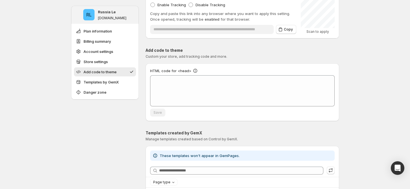
click at [362, 63] on div "RL Russia Le [DOMAIN_NAME] Plan information Billing summary Account settings St…" at bounding box center [205, 99] width 410 height 856
click at [115, 82] on span "Templates by GemX" at bounding box center [101, 82] width 35 height 6
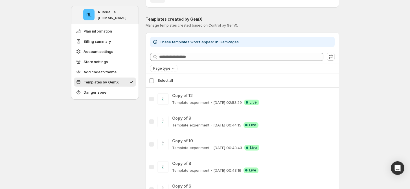
scroll to position [453, 0]
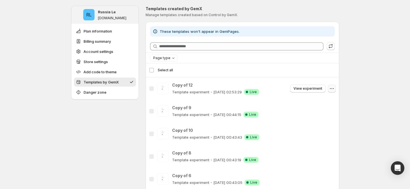
click at [332, 89] on icon "button" at bounding box center [332, 89] width 6 height 6
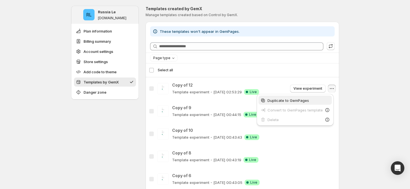
click at [317, 101] on span "Duplicate to GemPages" at bounding box center [299, 100] width 63 height 6
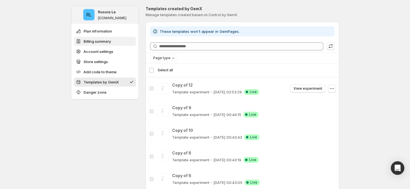
click at [110, 43] on span "Billing summary" at bounding box center [98, 41] width 28 height 6
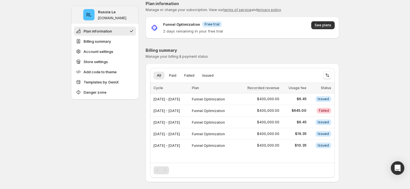
scroll to position [0, 0]
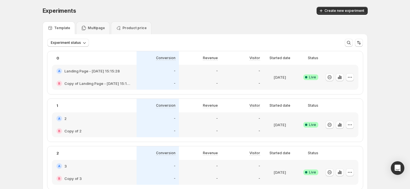
scroll to position [38, 0]
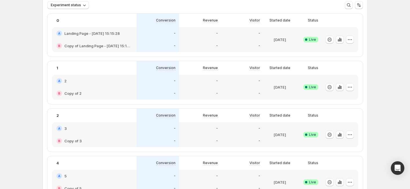
drag, startPoint x: 395, startPoint y: 73, endPoint x: 375, endPoint y: 73, distance: 20.3
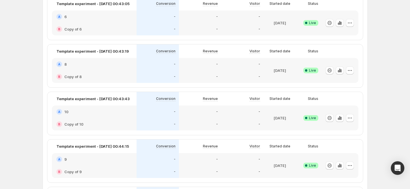
scroll to position [462, 0]
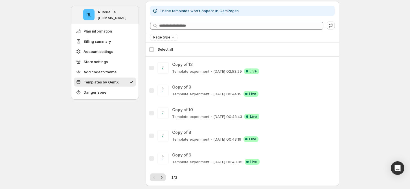
scroll to position [462, 0]
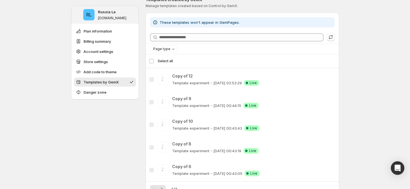
click at [154, 63] on div "Select all 5 templates Select all" at bounding box center [242, 61] width 187 height 14
click at [154, 62] on div "Select all 5 templates Select all" at bounding box center [242, 61] width 187 height 14
click at [154, 61] on div "Select all 5 templates Select all" at bounding box center [242, 61] width 187 height 14
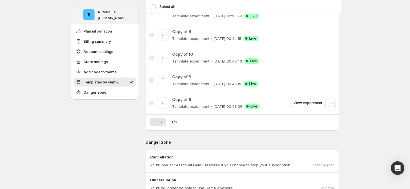
scroll to position [517, 0]
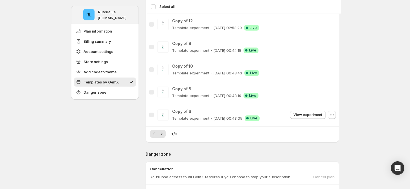
click at [338, 113] on div "Copy of 6 Copy of 6 Template experiment - Oct 15, 00:43:05 Success Complete Liv…" at bounding box center [243, 114] width 194 height 23
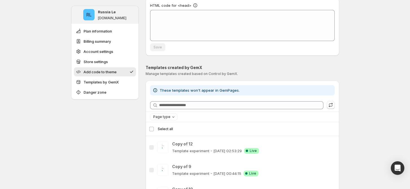
scroll to position [367, 0]
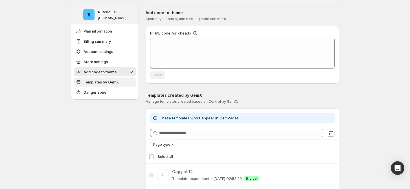
click at [118, 80] on span "Templates by GemX" at bounding box center [101, 82] width 35 height 6
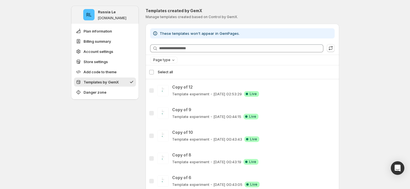
scroll to position [453, 0]
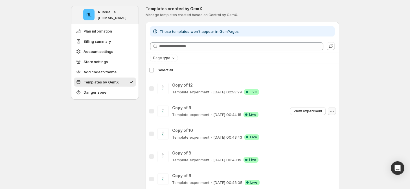
click at [334, 108] on icon "button" at bounding box center [332, 111] width 6 height 6
click at [334, 89] on icon "button" at bounding box center [332, 89] width 6 height 6
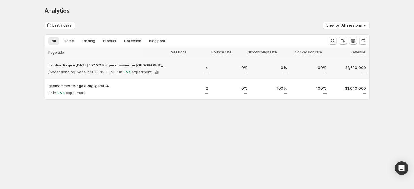
click at [126, 73] on p "Live" at bounding box center [126, 72] width 7 height 6
drag, startPoint x: 128, startPoint y: 70, endPoint x: 147, endPoint y: 72, distance: 18.5
click at [131, 70] on div "In Live experiment" at bounding box center [139, 72] width 44 height 8
click at [155, 71] on icon at bounding box center [157, 72] width 6 height 6
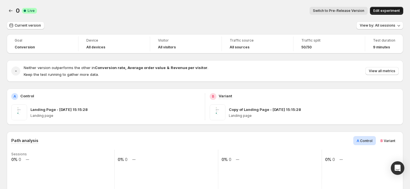
click at [393, 11] on span "Edit experiment" at bounding box center [386, 10] width 27 height 5
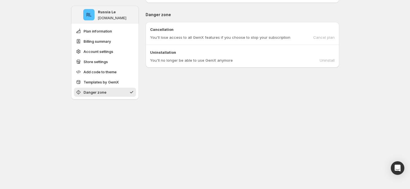
scroll to position [668, 0]
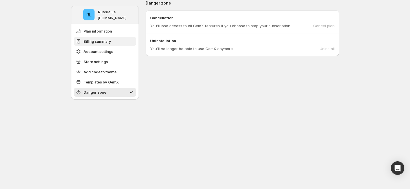
click at [98, 44] on span "Billing summary" at bounding box center [98, 41] width 28 height 6
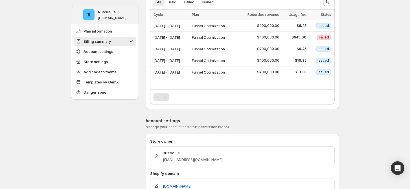
scroll to position [46, 0]
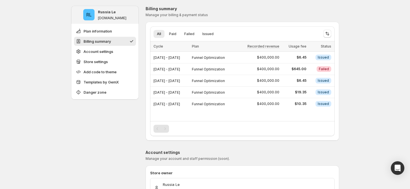
click at [267, 43] on th "Recorded revenue" at bounding box center [258, 46] width 45 height 10
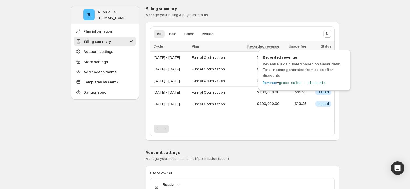
click at [267, 47] on span "Recorded revenue" at bounding box center [263, 46] width 32 height 5
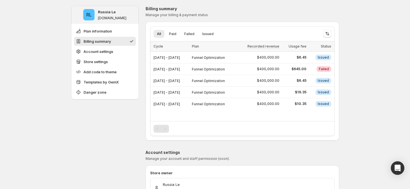
click at [199, 44] on span "Plan" at bounding box center [195, 46] width 7 height 4
click at [199, 46] on span "Plan" at bounding box center [195, 46] width 7 height 4
click at [159, 48] on span "Cycle" at bounding box center [159, 46] width 10 height 4
click at [170, 34] on button "Paid" at bounding box center [173, 34] width 14 height 8
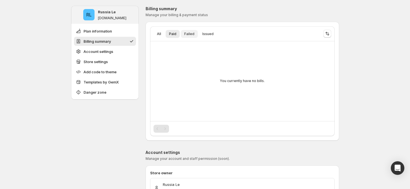
click at [186, 34] on span "Failed" at bounding box center [189, 34] width 10 height 5
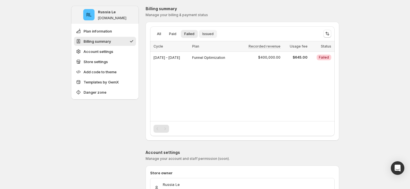
click at [210, 33] on span "Issued" at bounding box center [207, 34] width 11 height 5
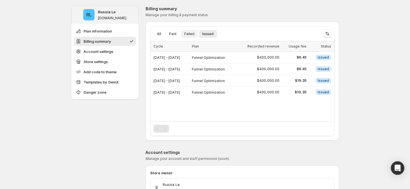
click at [194, 34] on span "Failed" at bounding box center [189, 34] width 10 height 5
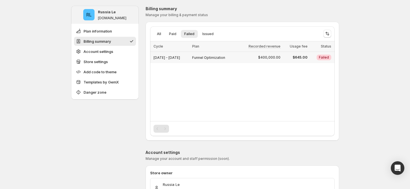
click at [180, 55] on span "[DATE] - [DATE]" at bounding box center [167, 57] width 27 height 4
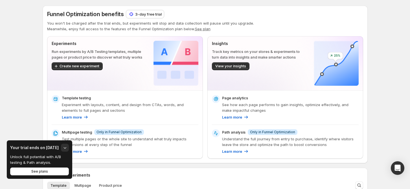
click at [143, 15] on p "3-day free trial" at bounding box center [148, 14] width 27 height 6
click at [51, 169] on button "See plans" at bounding box center [39, 171] width 59 height 8
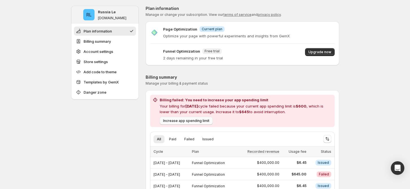
click at [187, 122] on span "Increase app spending limit" at bounding box center [186, 120] width 46 height 5
click at [176, 120] on span "Increase app spending limit" at bounding box center [186, 120] width 46 height 5
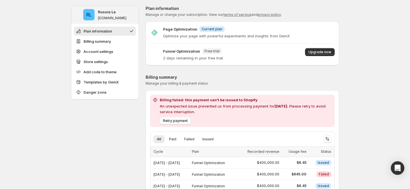
click at [176, 119] on span "Retry payment" at bounding box center [175, 120] width 25 height 5
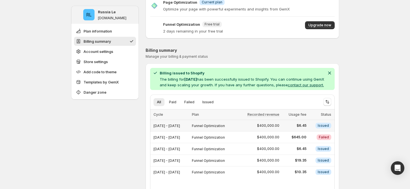
scroll to position [38, 0]
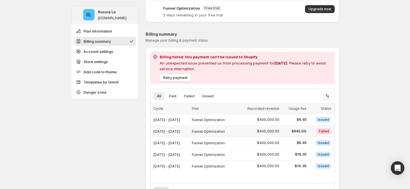
scroll to position [75, 0]
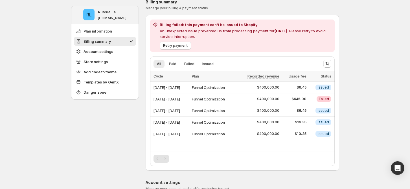
click at [182, 46] on span "Retry payment" at bounding box center [175, 45] width 25 height 5
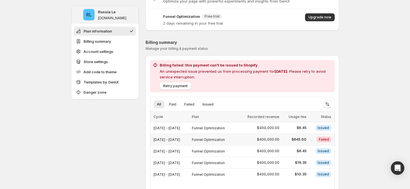
scroll to position [38, 0]
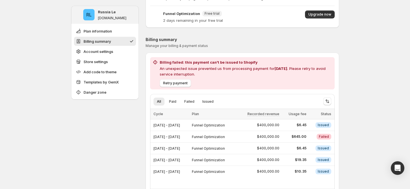
click at [279, 66] on span "[DATE]" at bounding box center [281, 68] width 13 height 5
click at [278, 66] on span "[DATE]" at bounding box center [281, 68] width 13 height 5
click at [297, 64] on h2 "Billing failed: this payment can't be issued to Shopify" at bounding box center [246, 62] width 173 height 6
drag, startPoint x: 298, startPoint y: 67, endPoint x: 277, endPoint y: 65, distance: 21.5
click at [277, 66] on span "October 2025" at bounding box center [281, 68] width 13 height 5
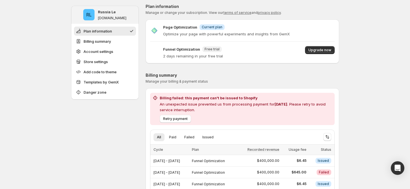
scroll to position [0, 0]
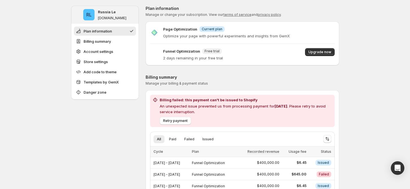
click at [217, 51] on span "Free trial" at bounding box center [212, 51] width 15 height 5
click at [216, 51] on span "Free trial" at bounding box center [212, 51] width 15 height 5
click at [186, 48] on p "Funnel Optimization" at bounding box center [181, 51] width 37 height 6
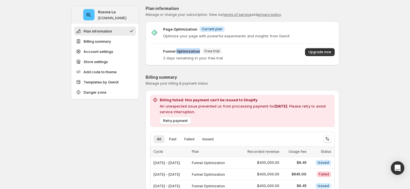
click at [186, 48] on p "Funnel Optimization" at bounding box center [181, 51] width 37 height 6
drag, startPoint x: 168, startPoint y: 56, endPoint x: 158, endPoint y: 47, distance: 14.0
click at [158, 47] on div "Page Optimization Info Current plan Optimize your page with powerful experiment…" at bounding box center [243, 43] width 194 height 35
click at [198, 51] on p "Funnel Optimization" at bounding box center [181, 51] width 37 height 6
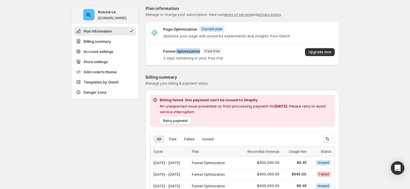
click at [198, 51] on p "Funnel Optimization" at bounding box center [181, 51] width 37 height 6
drag, startPoint x: 236, startPoint y: 57, endPoint x: 247, endPoint y: 61, distance: 11.2
click at [236, 58] on div "Funnel Optimization New Free trial 2 days remaining in your free trial Upgrade …" at bounding box center [242, 54] width 185 height 13
drag, startPoint x: 185, startPoint y: 59, endPoint x: 150, endPoint y: 51, distance: 36.2
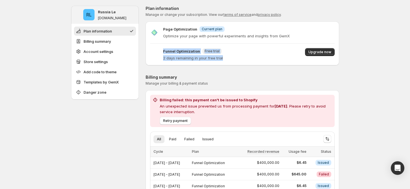
click at [150, 51] on div "Page Optimization Info Current plan Optimize your page with powerful experiment…" at bounding box center [243, 43] width 194 height 44
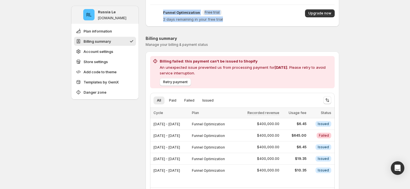
scroll to position [75, 0]
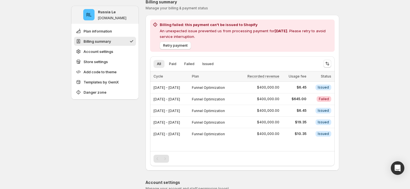
click at [326, 99] on span "Failed" at bounding box center [324, 99] width 10 height 5
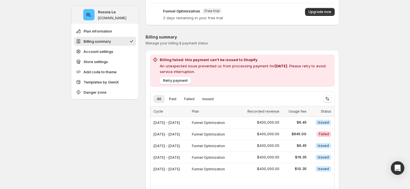
scroll to position [38, 0]
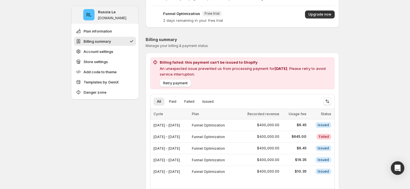
drag, startPoint x: 373, startPoint y: 106, endPoint x: 365, endPoint y: 105, distance: 7.7
click at [173, 79] on button "Retry payment" at bounding box center [175, 83] width 31 height 8
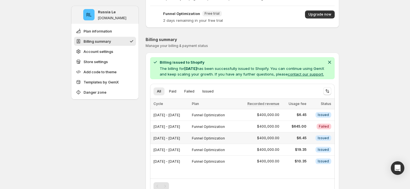
click at [303, 139] on div "$6.45" at bounding box center [294, 137] width 23 height 7
click at [189, 140] on div "Oct 13, 2025 - Oct 31, 2025" at bounding box center [171, 138] width 35 height 8
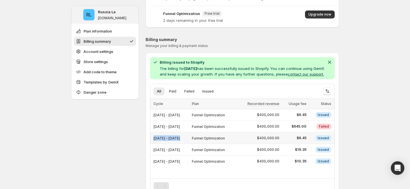
click at [189, 140] on div "Oct 13, 2025 - Oct 31, 2025" at bounding box center [171, 138] width 35 height 8
click at [180, 128] on span "Oct 14, 2025 - Oct 31, 2025" at bounding box center [167, 126] width 27 height 4
click at [180, 140] on span "Oct 13, 2025 - Oct 31, 2025" at bounding box center [167, 138] width 27 height 4
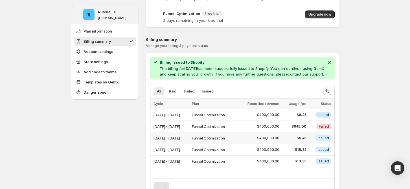
click at [180, 140] on span "Oct 13, 2025 - Oct 31, 2025" at bounding box center [167, 138] width 27 height 4
click at [332, 62] on icon "Dismiss notification" at bounding box center [330, 62] width 6 height 6
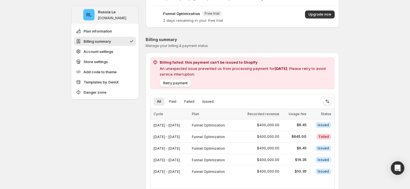
drag, startPoint x: 277, startPoint y: 79, endPoint x: 231, endPoint y: 87, distance: 46.4
click at [277, 80] on div "Retry payment" at bounding box center [244, 82] width 175 height 10
click at [185, 80] on button "Retry payment" at bounding box center [175, 83] width 31 height 8
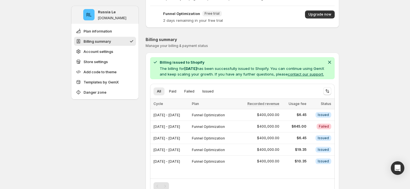
click at [176, 58] on div "Billing issued to Shopify The billing for October 2025 has been successfully is…" at bounding box center [242, 68] width 185 height 22
drag, startPoint x: 176, startPoint y: 58, endPoint x: 191, endPoint y: 64, distance: 16.3
click at [176, 58] on div "Billing issued to Shopify The billing for October 2025 has been successfully is…" at bounding box center [242, 68] width 185 height 22
click at [330, 62] on icon "Dismiss notification" at bounding box center [329, 62] width 3 height 3
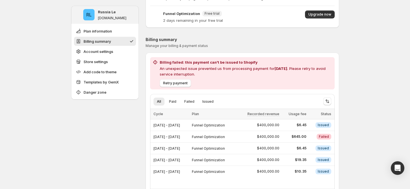
click at [198, 65] on p "An unexpected issue prevented us from processing payment for October 2025 . Ple…" at bounding box center [246, 70] width 173 height 11
click at [199, 64] on div "Billing failed: this payment can't be issued to Shopify An unexpected issue pre…" at bounding box center [246, 67] width 173 height 17
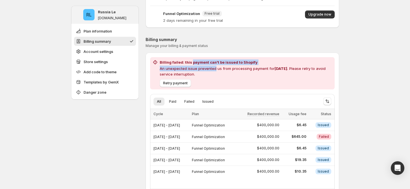
click at [200, 64] on h2 "Billing failed: this payment can't be issued to Shopify" at bounding box center [246, 62] width 173 height 6
